Goal: Find specific page/section: Find specific page/section

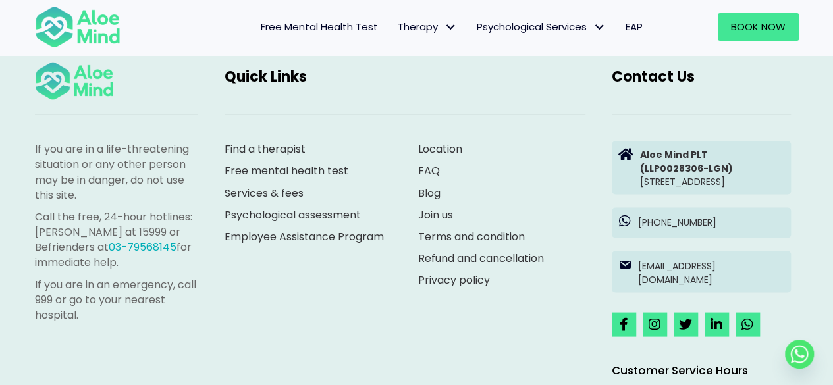
scroll to position [3617, 0]
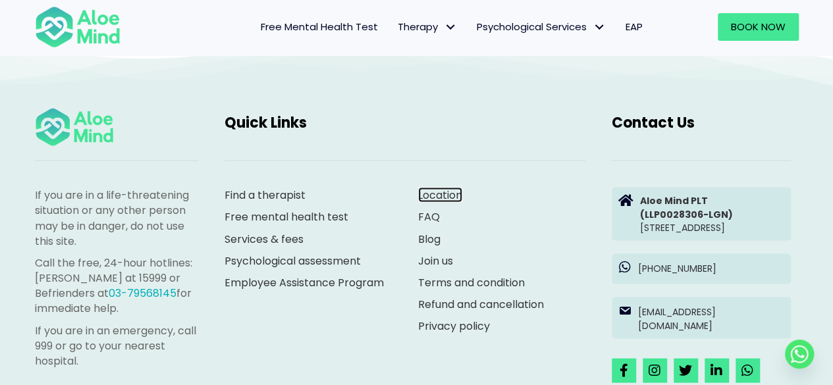
click at [444, 191] on link "Location" at bounding box center [440, 194] width 44 height 15
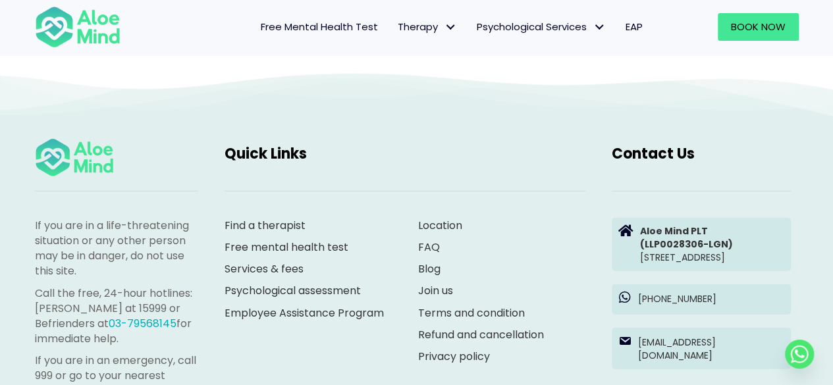
scroll to position [1504, 0]
click at [628, 22] on span "EAP" at bounding box center [634, 27] width 17 height 14
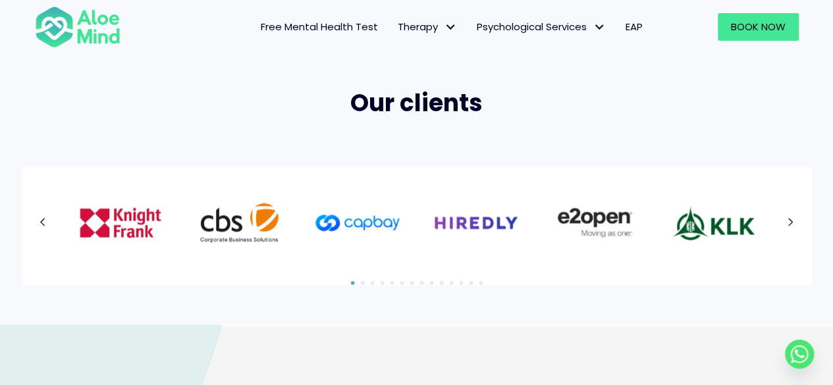
scroll to position [894, 0]
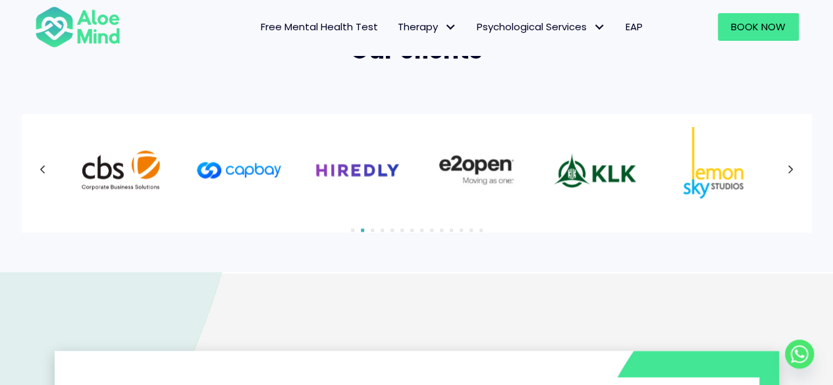
click at [795, 167] on button "Next" at bounding box center [791, 170] width 24 height 24
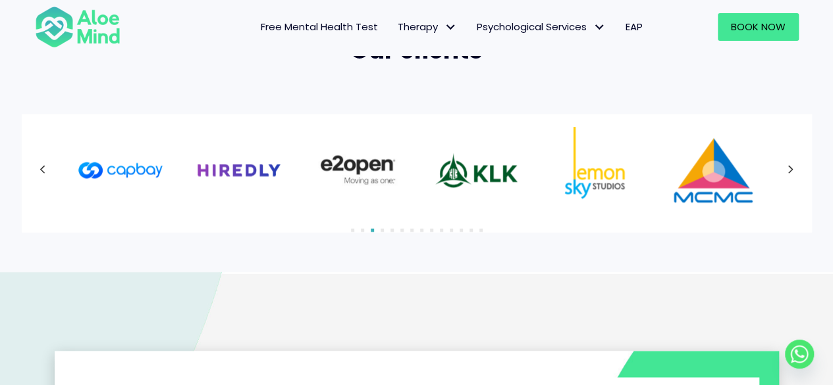
click at [795, 167] on button "Next" at bounding box center [791, 170] width 24 height 24
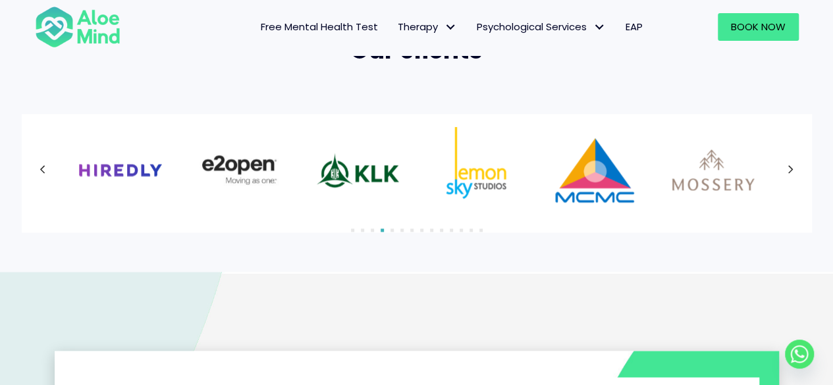
click at [795, 167] on div at bounding box center [417, 170] width 764 height 86
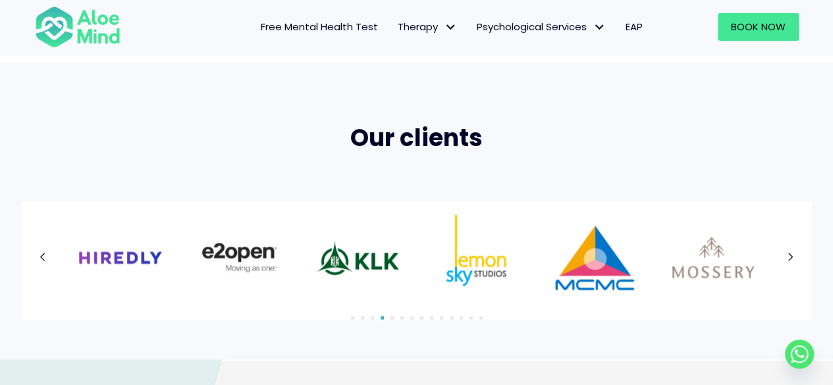
scroll to position [799, 0]
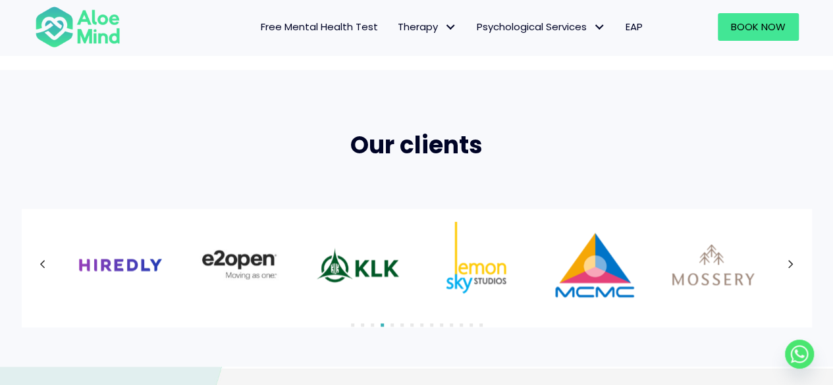
click at [588, 277] on img "Slide 8 of 5" at bounding box center [595, 265] width 86 height 86
click at [786, 268] on button "Next" at bounding box center [791, 265] width 24 height 24
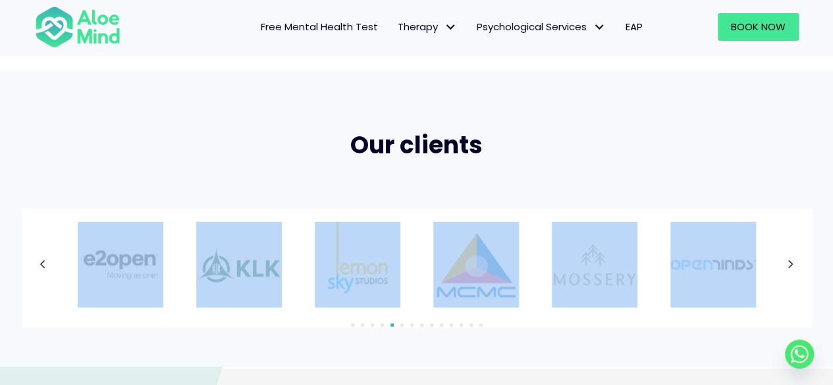
click at [786, 268] on div at bounding box center [417, 265] width 764 height 86
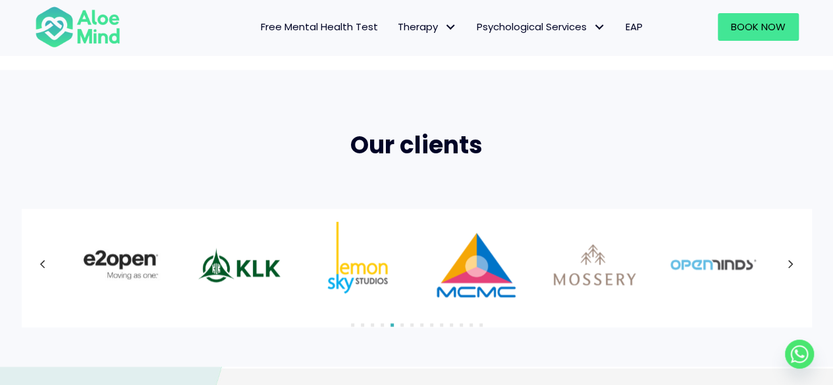
click at [786, 268] on div at bounding box center [417, 265] width 764 height 86
click at [786, 268] on button "Next" at bounding box center [791, 265] width 24 height 24
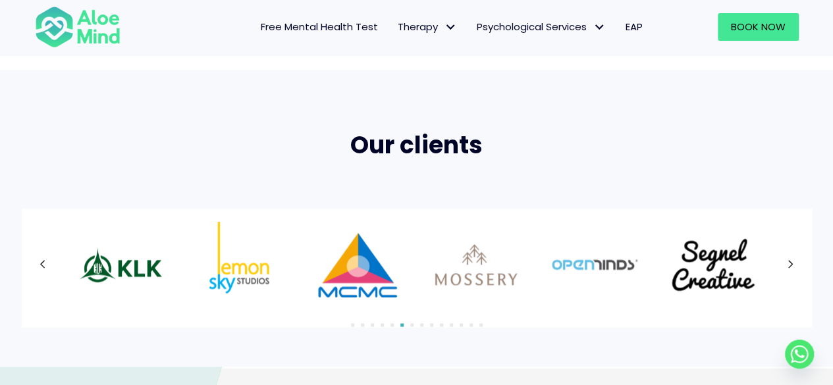
click at [786, 269] on div at bounding box center [417, 265] width 764 height 86
click at [792, 264] on icon at bounding box center [791, 264] width 5 height 9
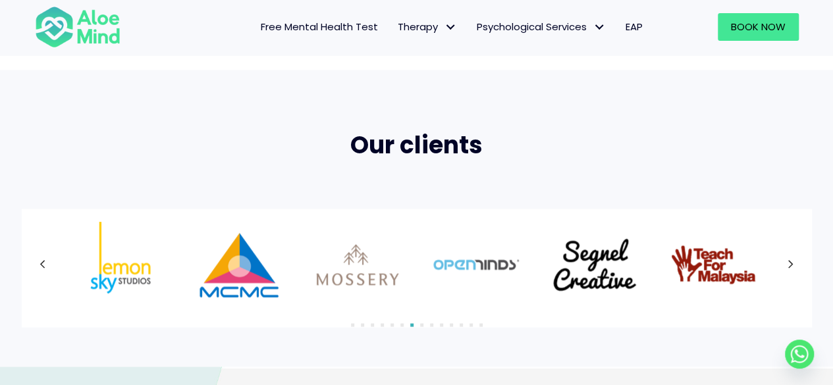
click at [792, 264] on icon at bounding box center [791, 264] width 5 height 9
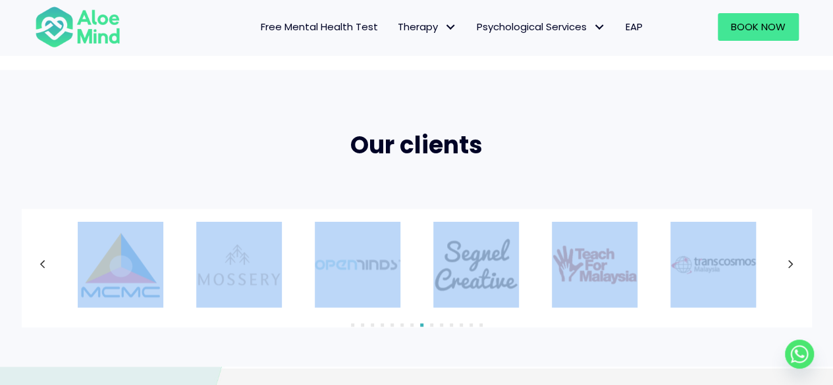
click at [792, 264] on div at bounding box center [417, 265] width 764 height 86
click at [792, 264] on icon at bounding box center [791, 264] width 5 height 9
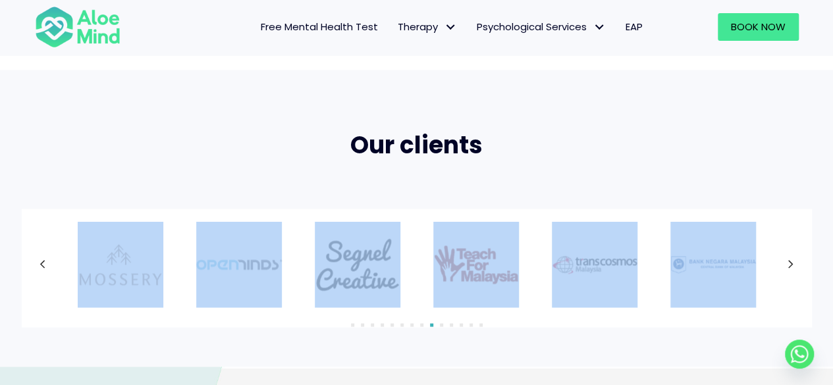
click at [737, 179] on div "Our clients" at bounding box center [417, 158] width 791 height 99
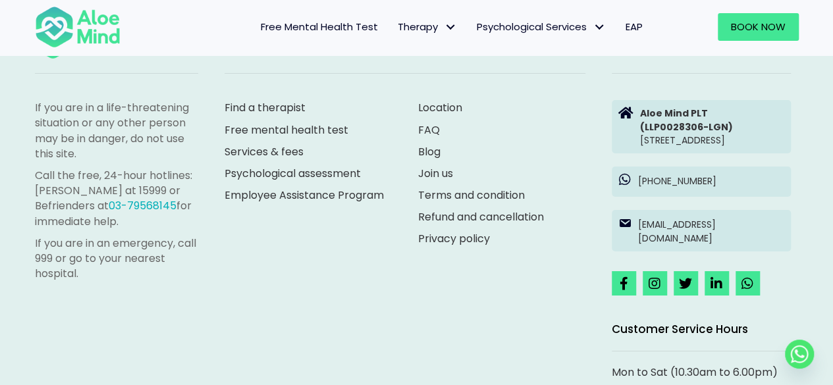
scroll to position [2430, 0]
